Goal: Task Accomplishment & Management: Use online tool/utility

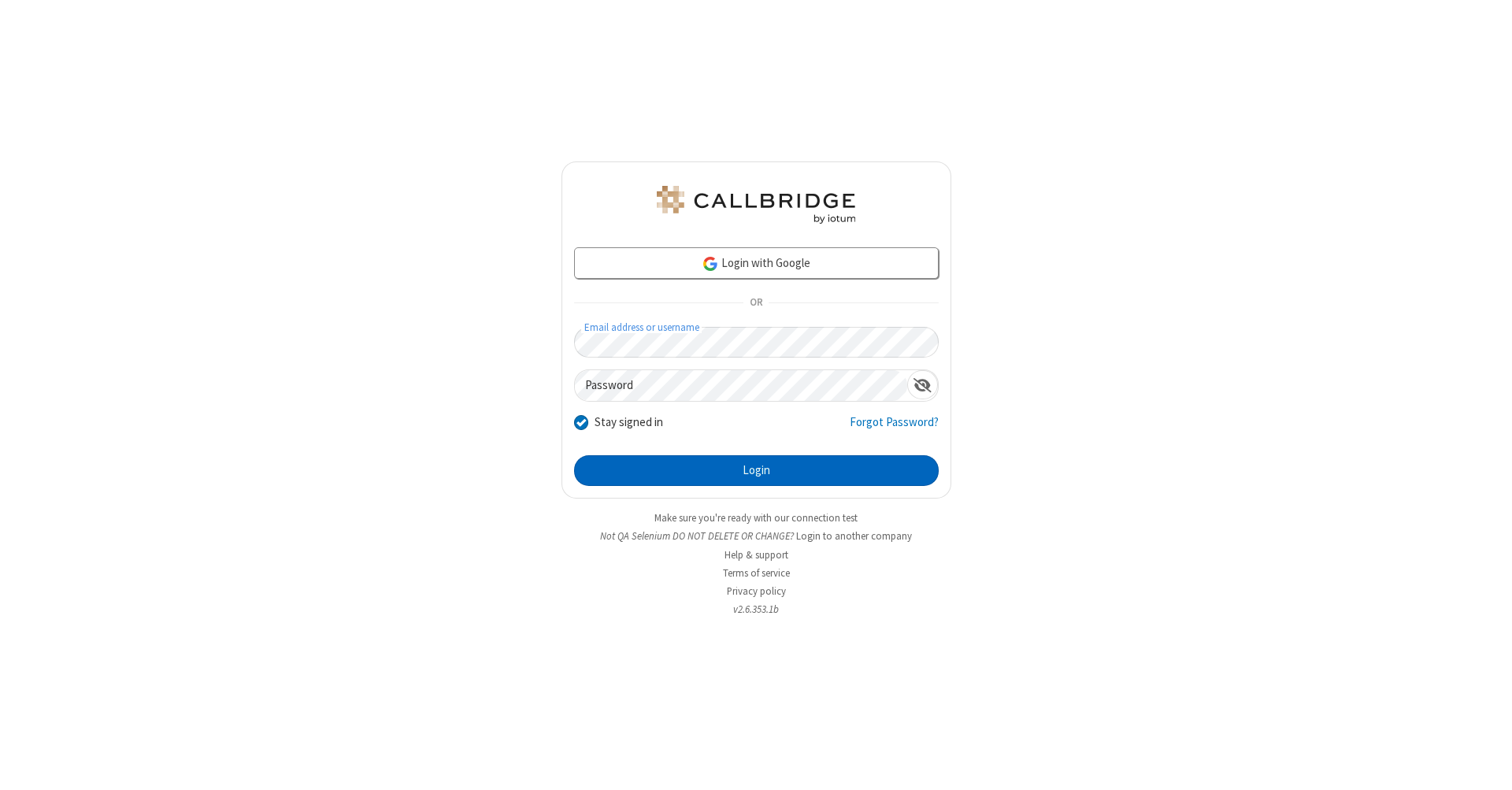
click at [756, 471] on button "Login" at bounding box center [756, 470] width 364 height 32
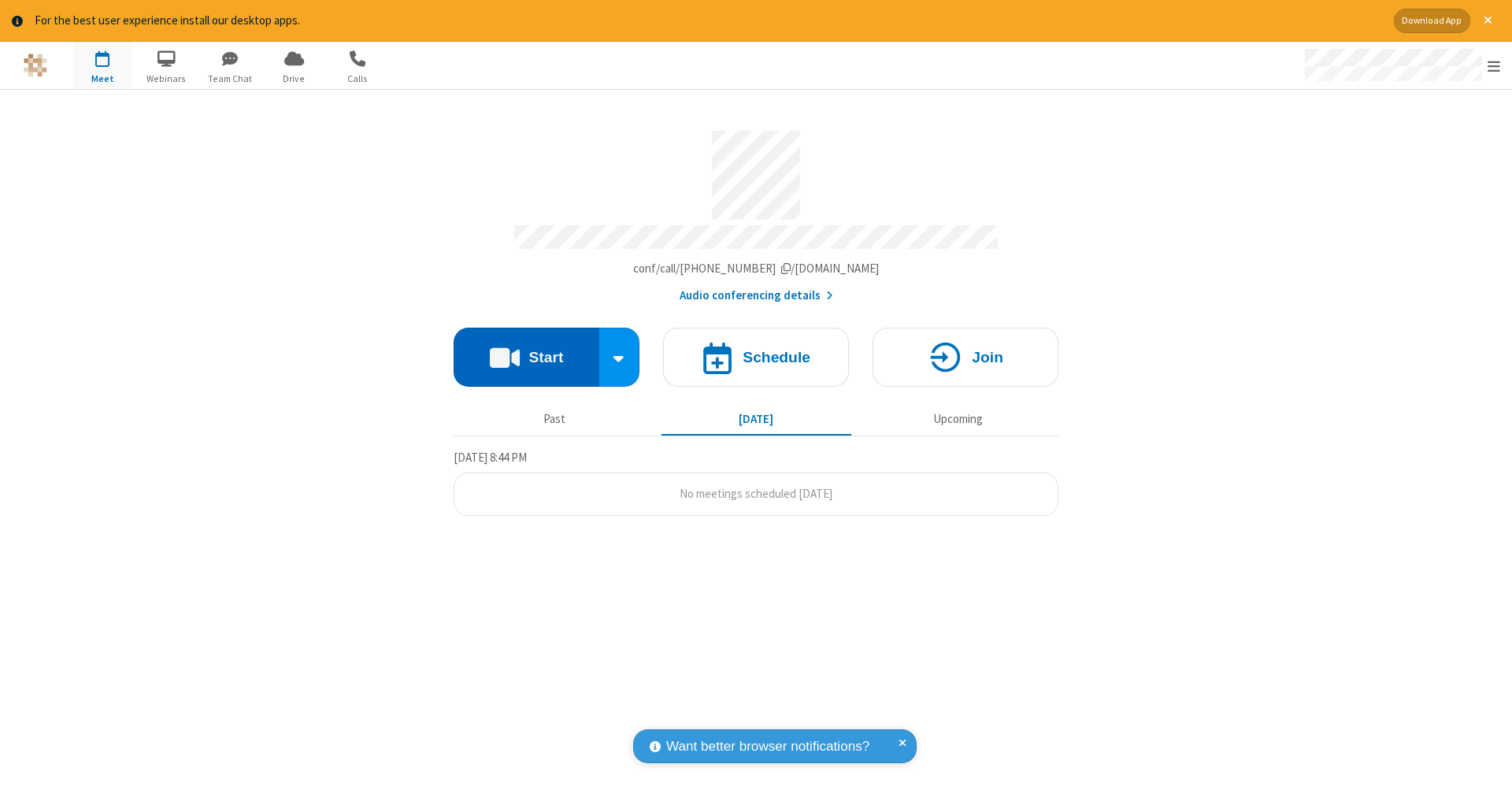
click at [526, 349] on button "Start" at bounding box center [526, 357] width 146 height 59
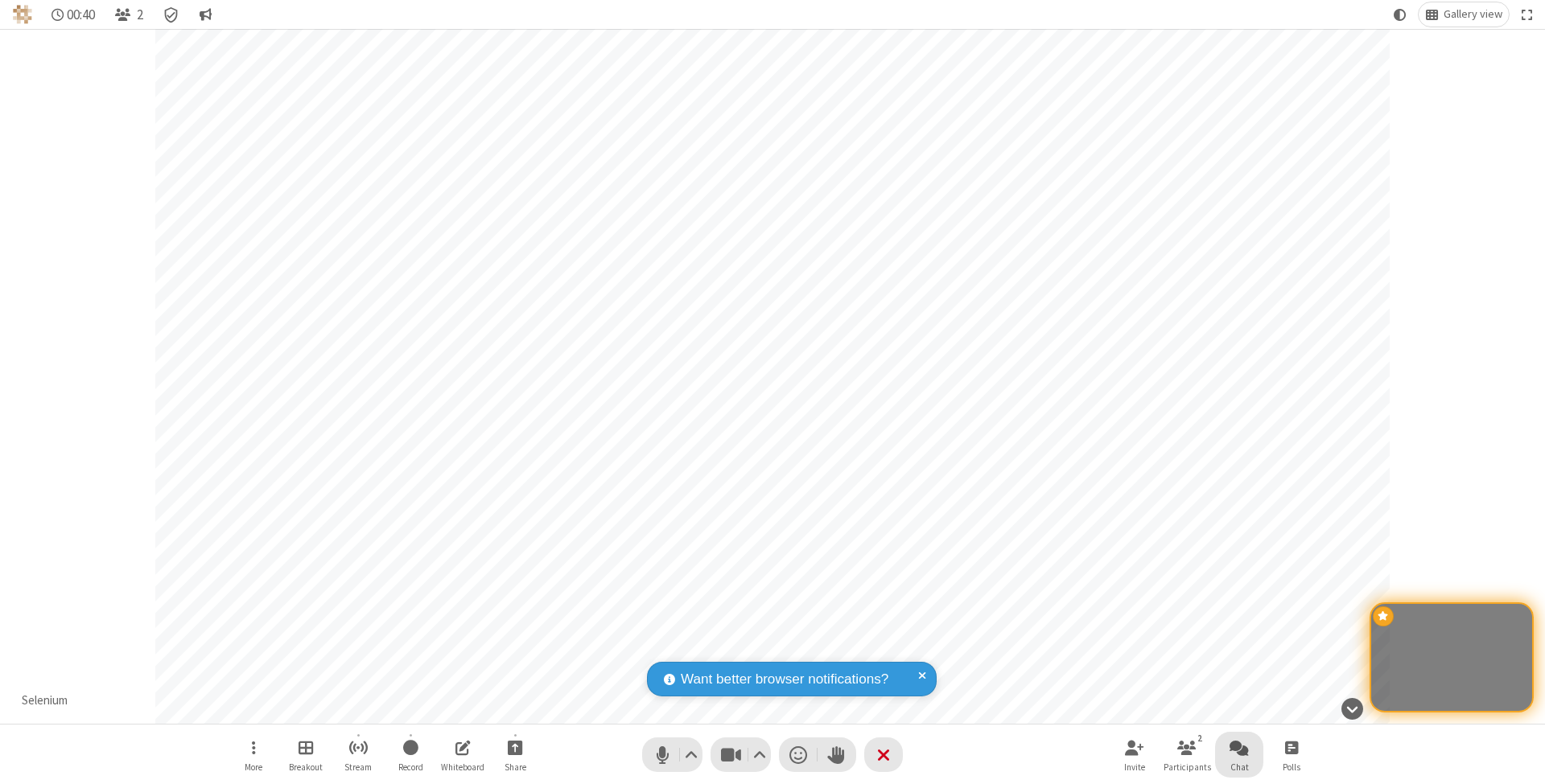
click at [1239, 747] on span "Open chat" at bounding box center [1239, 748] width 19 height 20
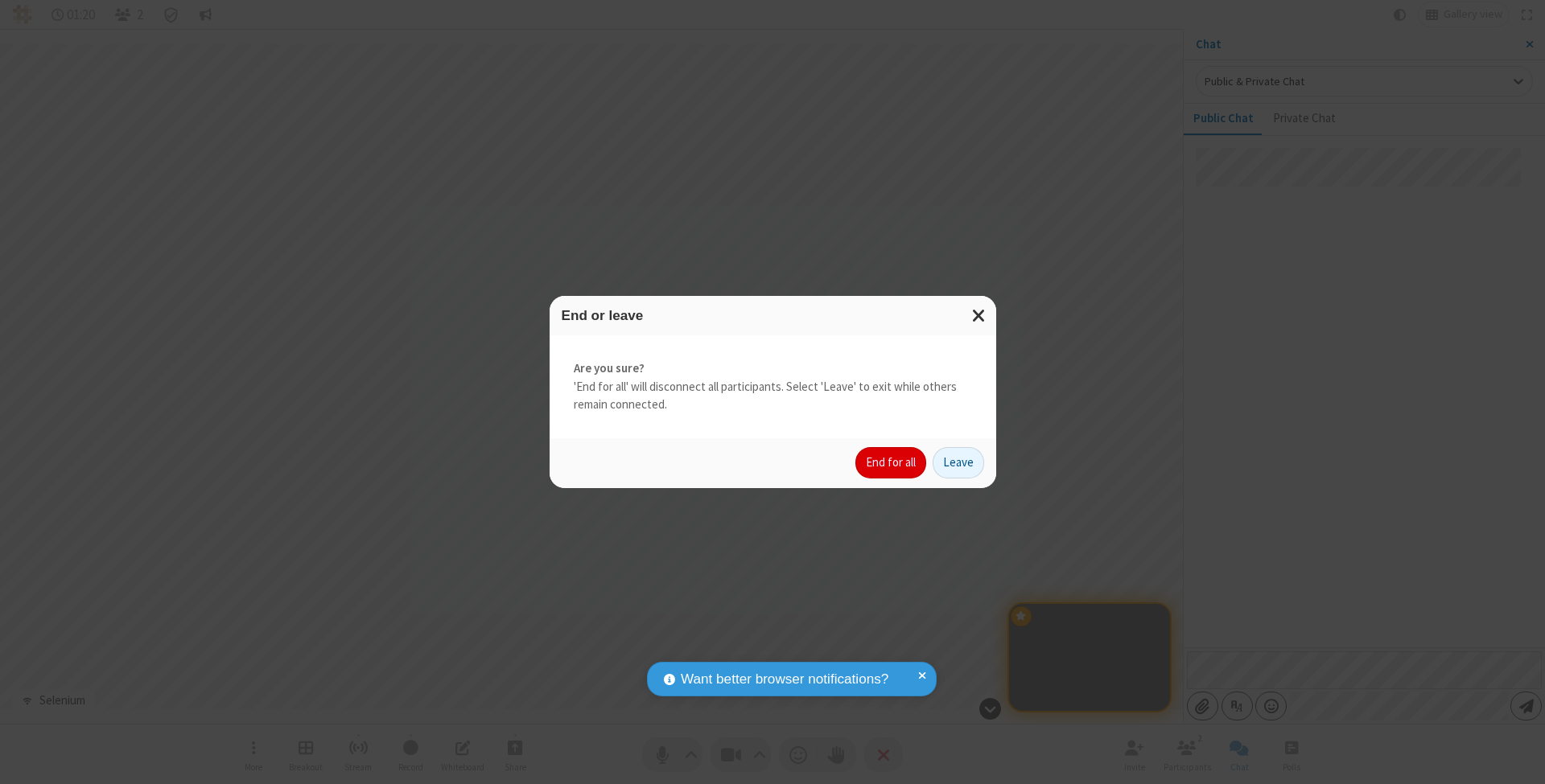
click at [891, 462] on button "End for all" at bounding box center [891, 463] width 70 height 32
